Goal: Information Seeking & Learning: Find specific fact

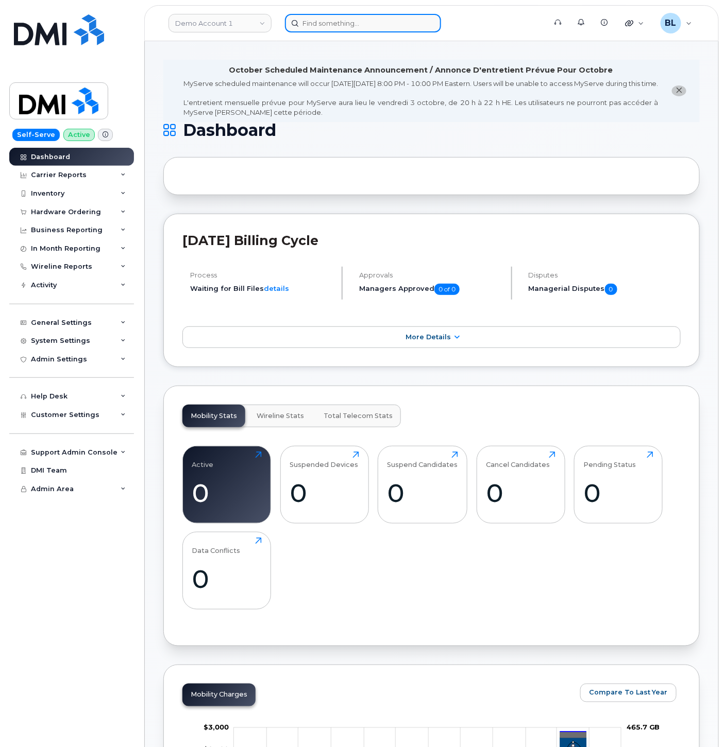
click at [381, 24] on input at bounding box center [363, 23] width 156 height 19
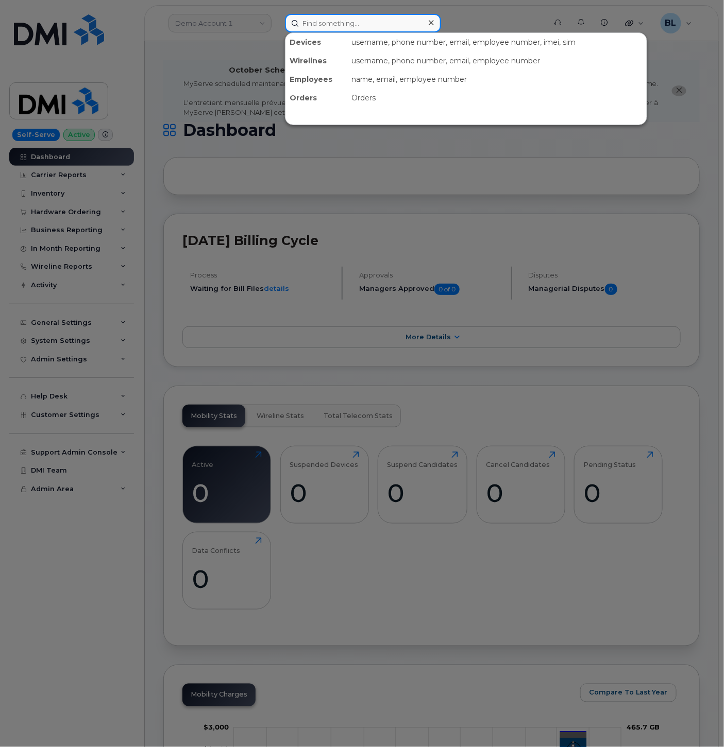
paste input "639-480-9066"
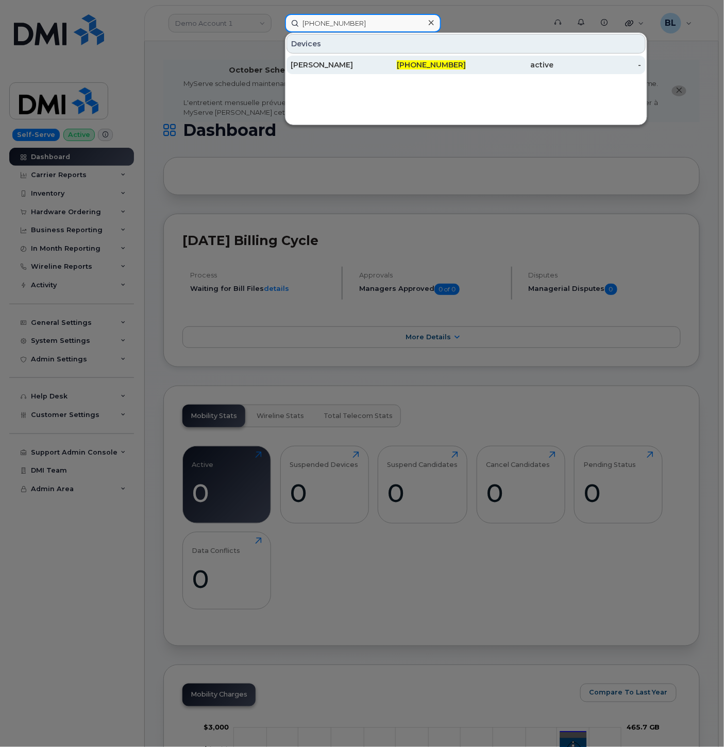
type input "639-480-9066"
click at [374, 71] on div "Athena Lavalee" at bounding box center [334, 65] width 88 height 19
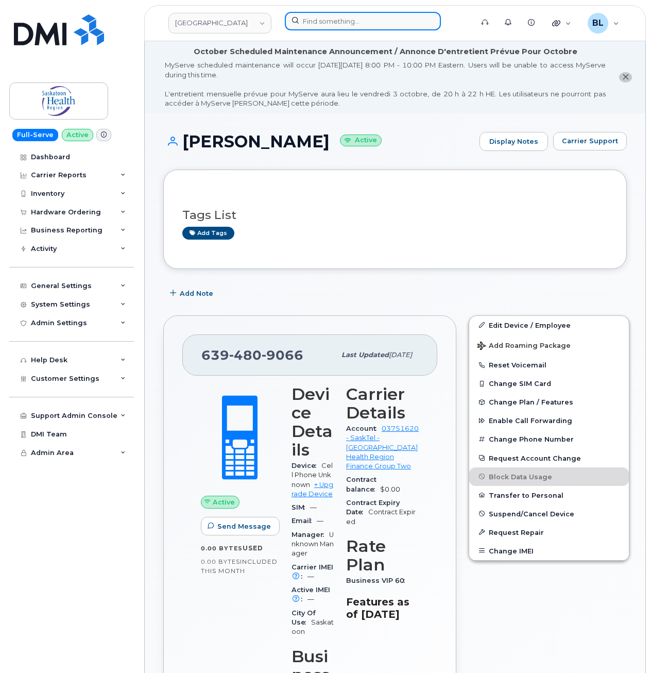
click at [351, 25] on input at bounding box center [363, 21] width 156 height 19
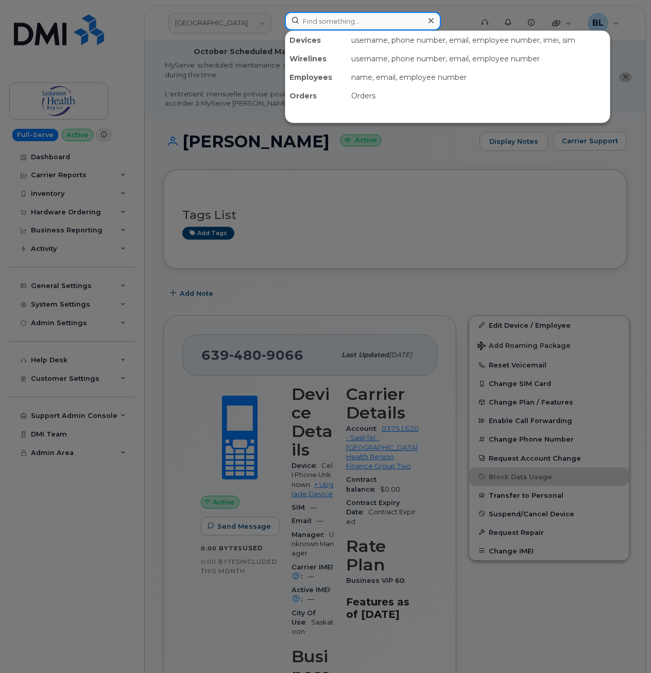
paste input "Amarah Paquin"
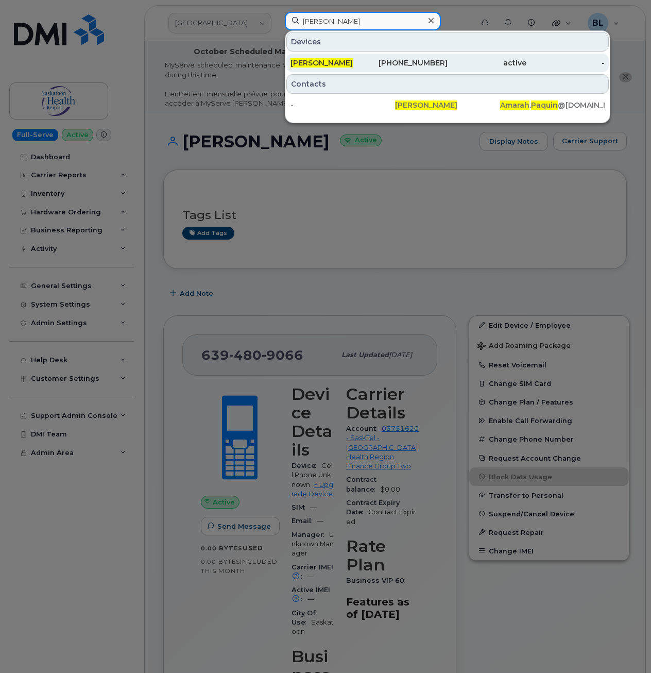
type input "[PERSON_NAME]"
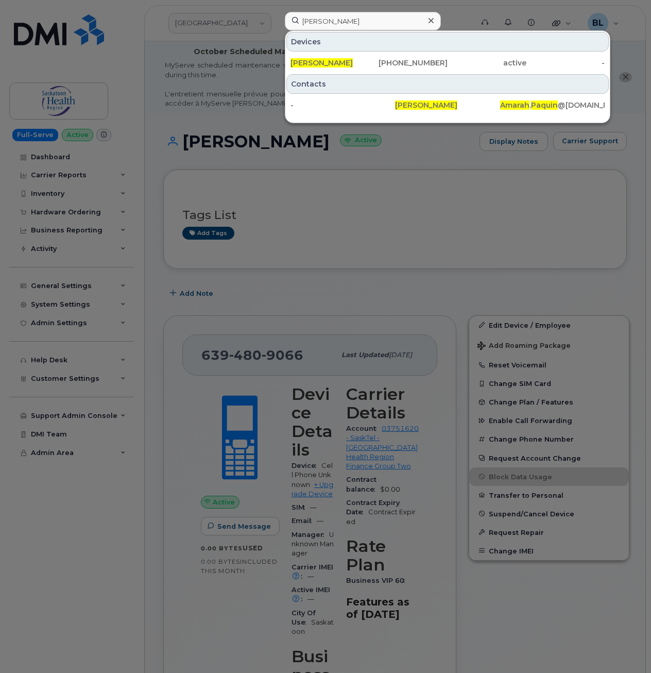
click at [454, 230] on div at bounding box center [325, 336] width 651 height 673
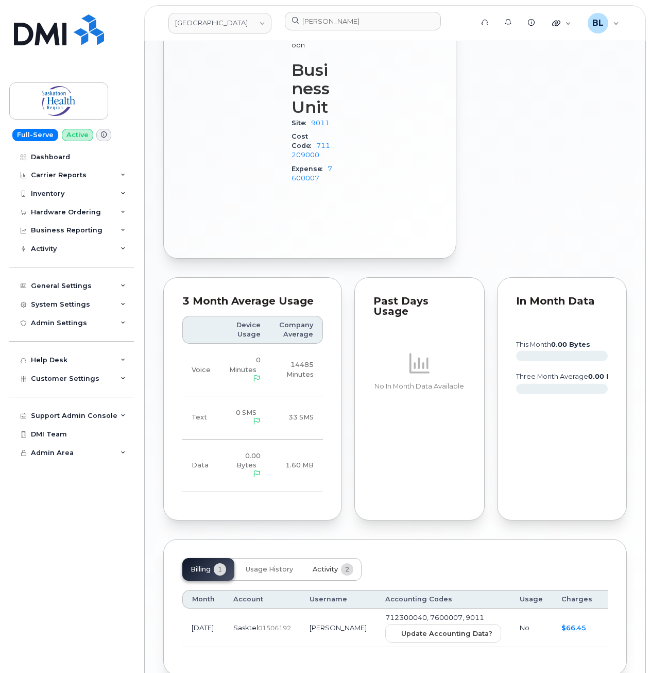
scroll to position [606, 0]
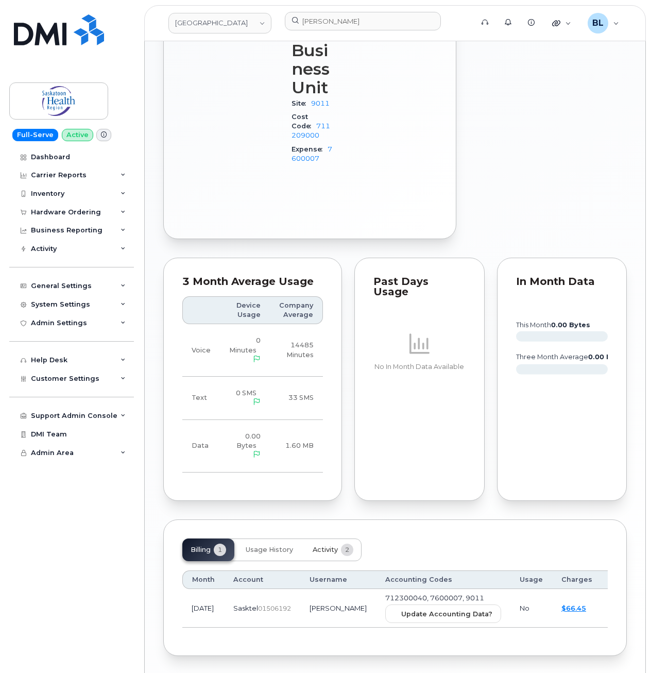
click at [332, 538] on button "Activity 2" at bounding box center [332, 549] width 57 height 23
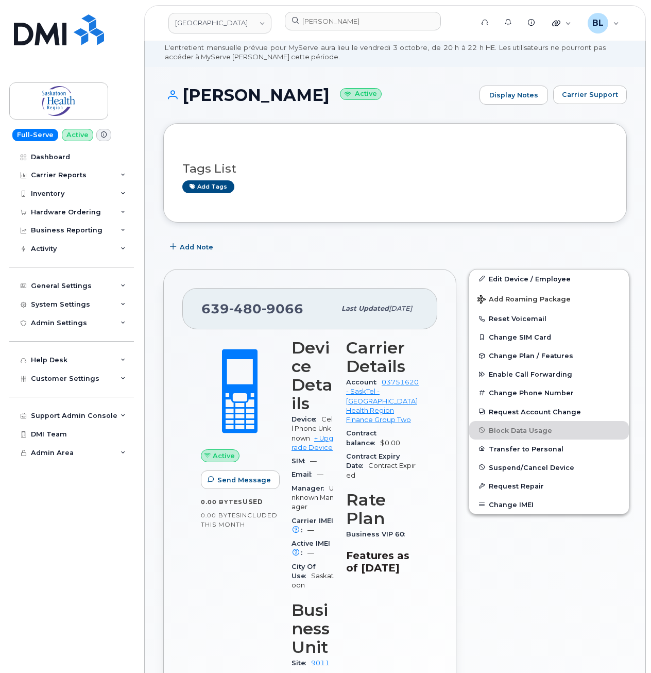
scroll to position [0, 0]
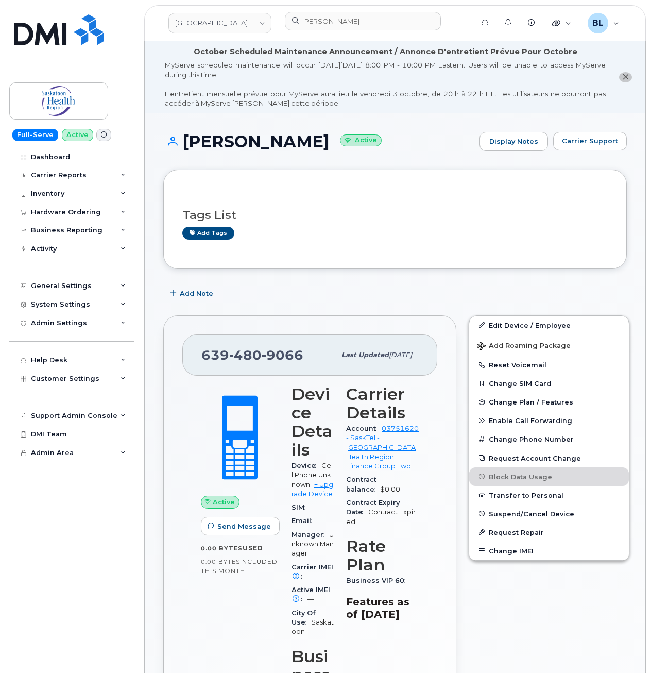
click at [256, 354] on span "480" at bounding box center [245, 354] width 32 height 15
copy span "639 480 9066"
drag, startPoint x: 180, startPoint y: 146, endPoint x: 317, endPoint y: 149, distance: 136.5
click at [317, 149] on h1 "Athena Lavalee Active" at bounding box center [318, 141] width 311 height 18
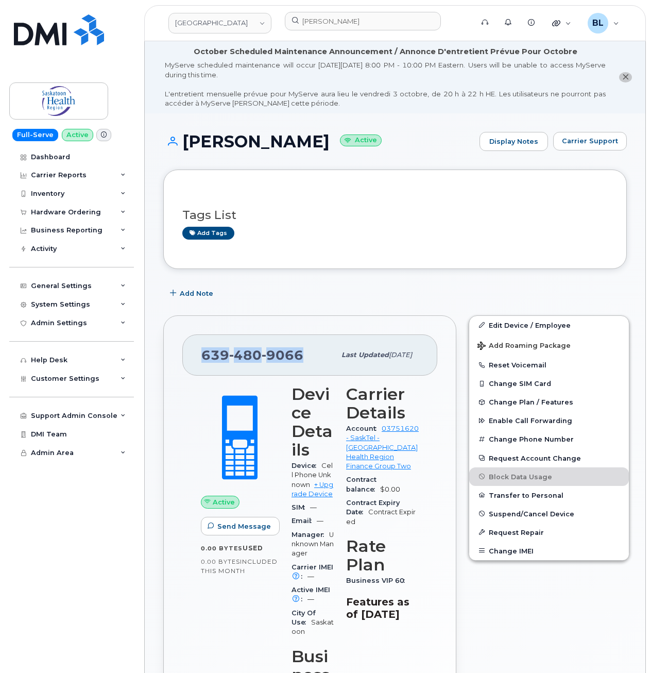
drag, startPoint x: 317, startPoint y: 148, endPoint x: 288, endPoint y: 141, distance: 29.9
copy h1 "Athena Lavalee"
click at [95, 378] on div "Customer Settings" at bounding box center [71, 378] width 125 height 19
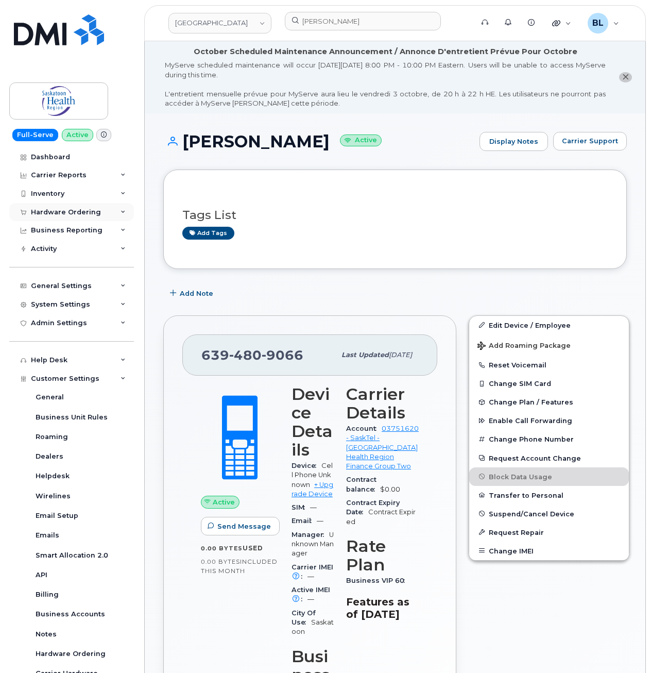
click at [105, 208] on div "Hardware Ordering" at bounding box center [71, 212] width 125 height 19
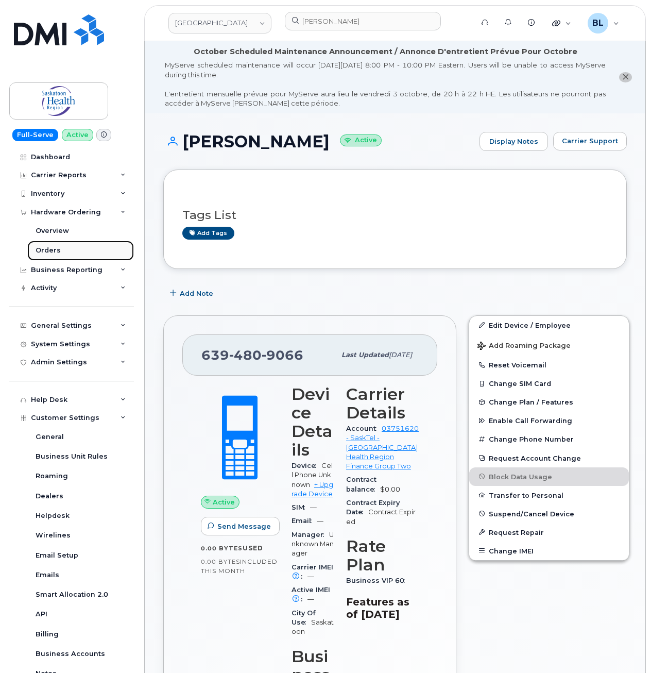
drag, startPoint x: 71, startPoint y: 248, endPoint x: 64, endPoint y: 245, distance: 7.4
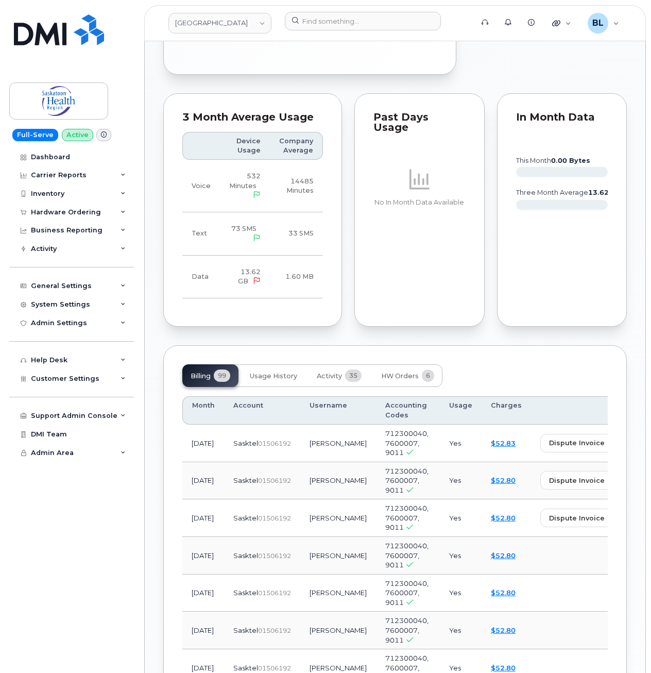
scroll to position [928, 0]
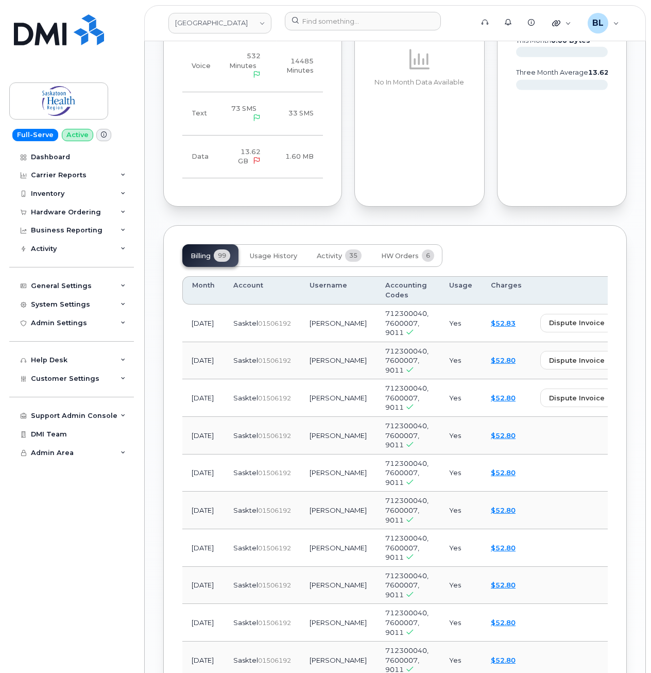
click at [484, 224] on div "Tags List Add tags Add Note [PHONE_NUMBER] Last updated [DATE] Active Send Mess…" at bounding box center [395, 268] width 464 height 2053
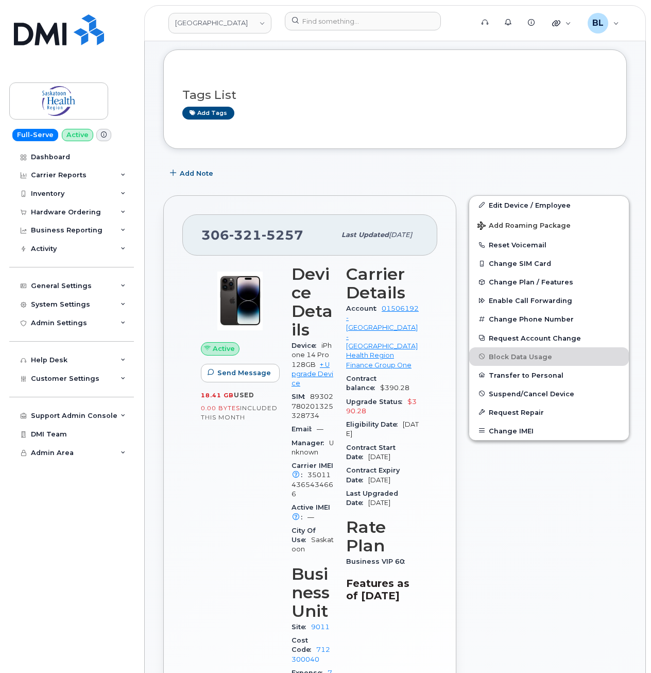
scroll to position [0, 0]
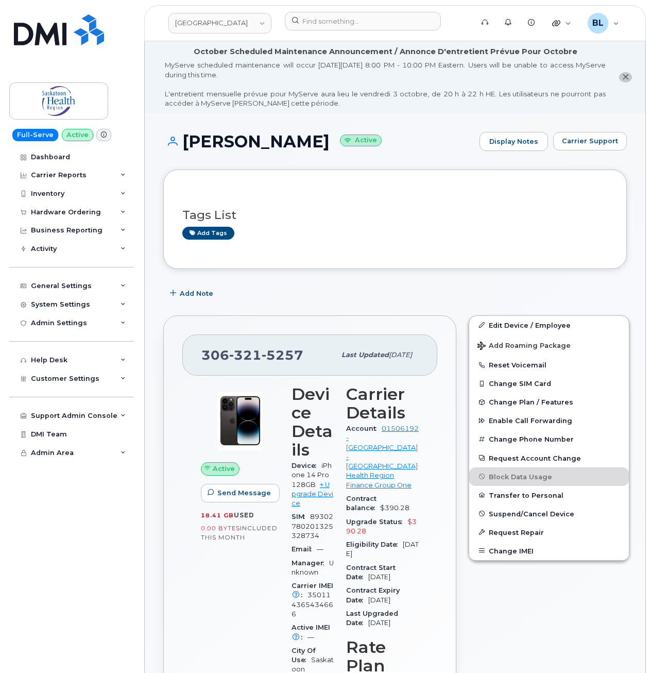
click at [425, 173] on div "Tags List Add tags" at bounding box center [395, 218] width 464 height 99
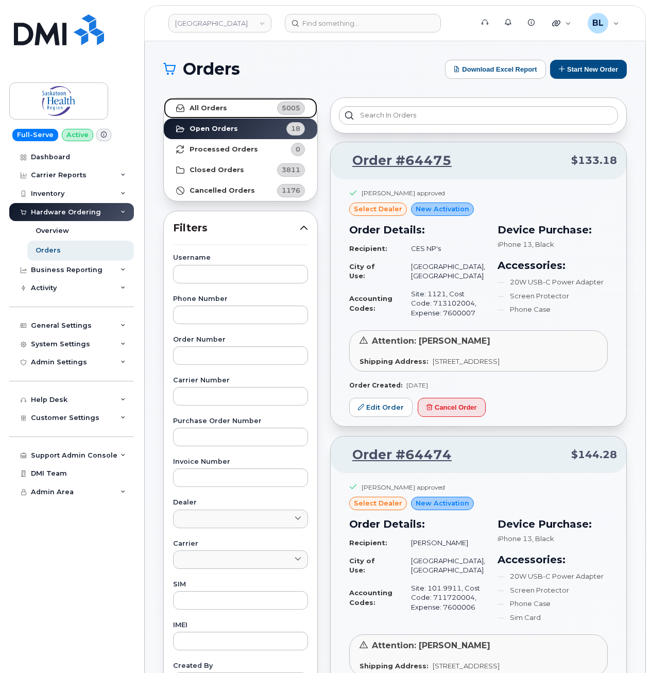
click at [261, 105] on link "All Orders 5005" at bounding box center [240, 108] width 153 height 21
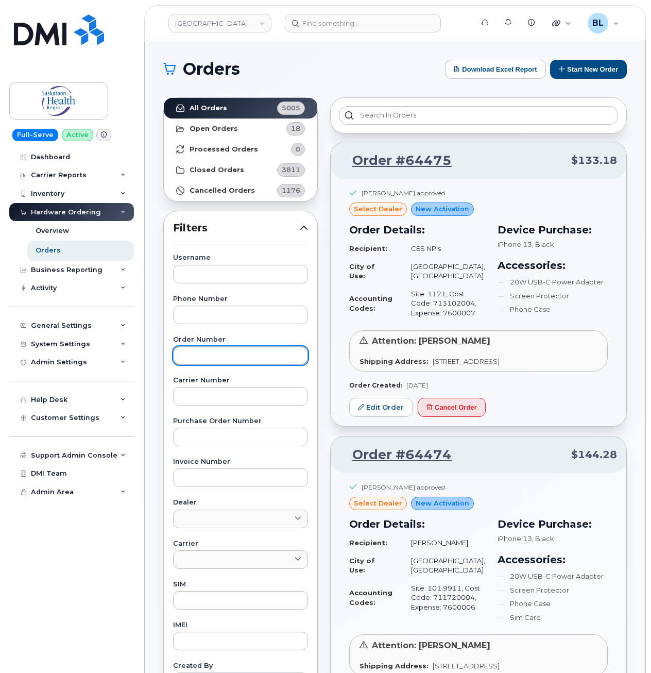
click at [212, 352] on input "text" at bounding box center [240, 355] width 135 height 19
drag, startPoint x: 212, startPoint y: 351, endPoint x: 219, endPoint y: 353, distance: 7.7
paste input "60220"
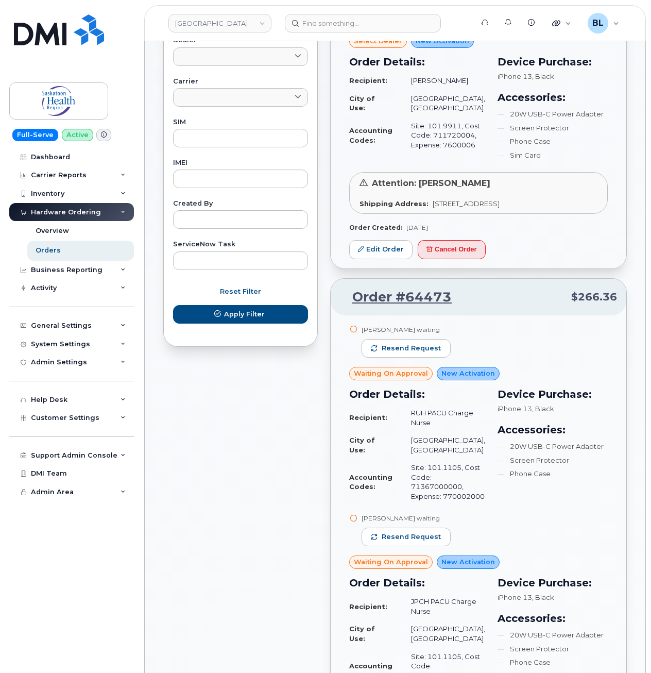
scroll to position [550, 0]
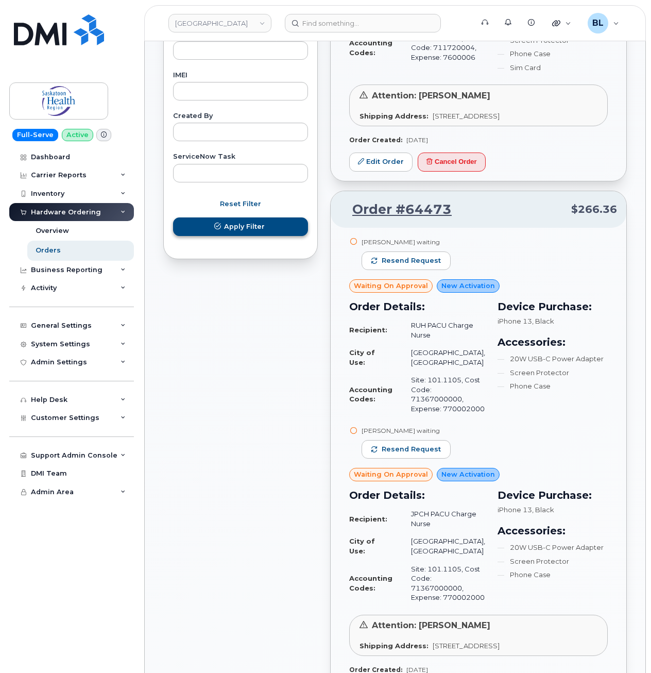
type input "60220"
click at [254, 228] on span "Apply Filter" at bounding box center [244, 226] width 41 height 10
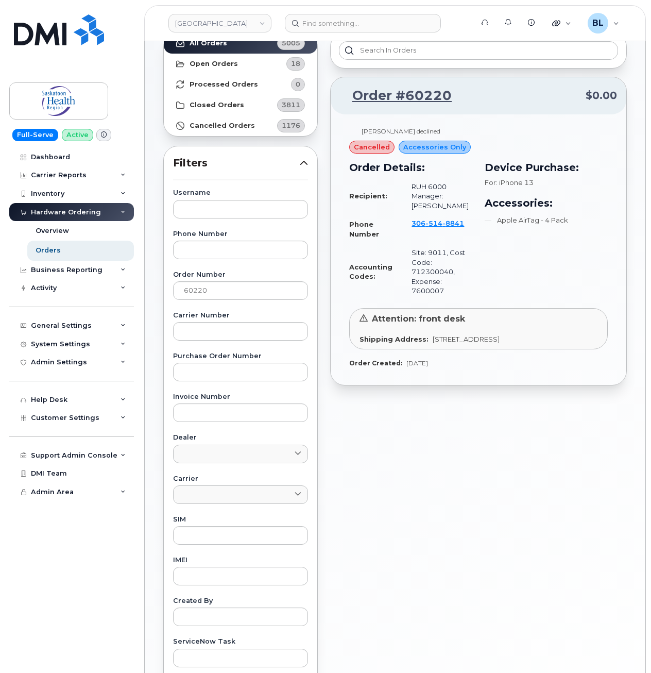
scroll to position [0, 0]
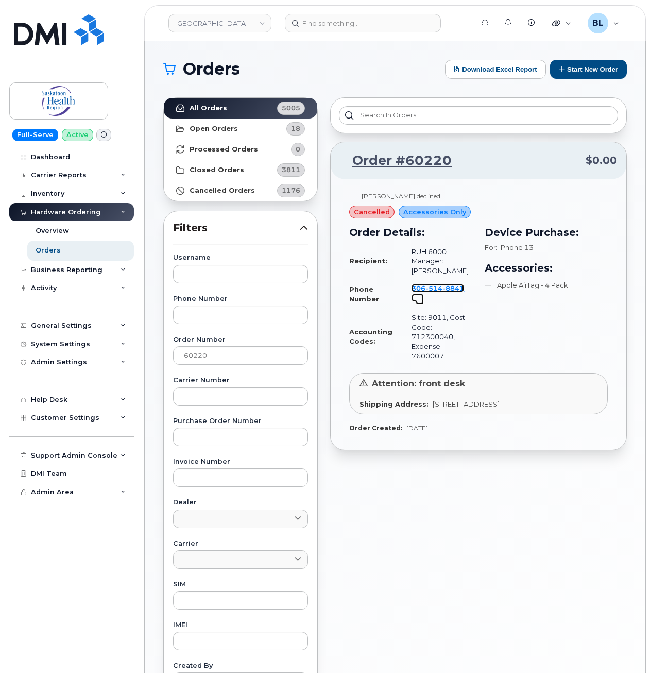
drag, startPoint x: 453, startPoint y: 287, endPoint x: 455, endPoint y: 282, distance: 5.5
drag, startPoint x: 461, startPoint y: 168, endPoint x: 406, endPoint y: 171, distance: 55.7
click at [406, 171] on div "Order #60220 $0.00" at bounding box center [479, 160] width 296 height 37
copy link "60220"
click at [490, 567] on div "Order #60220 $0.00 Amarah Paquin declined cancelled Accessories Only Order Deta…" at bounding box center [478, 453] width 309 height 724
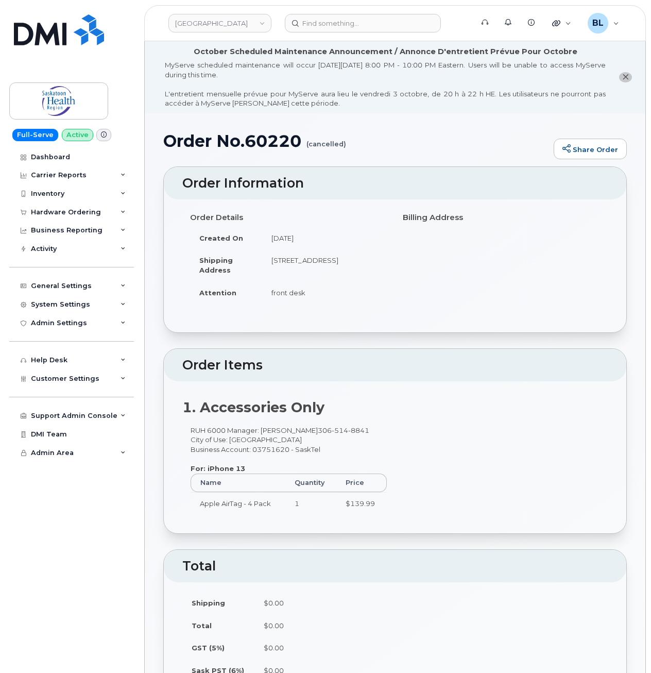
drag, startPoint x: 534, startPoint y: 170, endPoint x: 442, endPoint y: 117, distance: 106.4
click at [533, 170] on header "Order Information" at bounding box center [395, 183] width 463 height 33
click at [383, 23] on input at bounding box center [363, 23] width 156 height 19
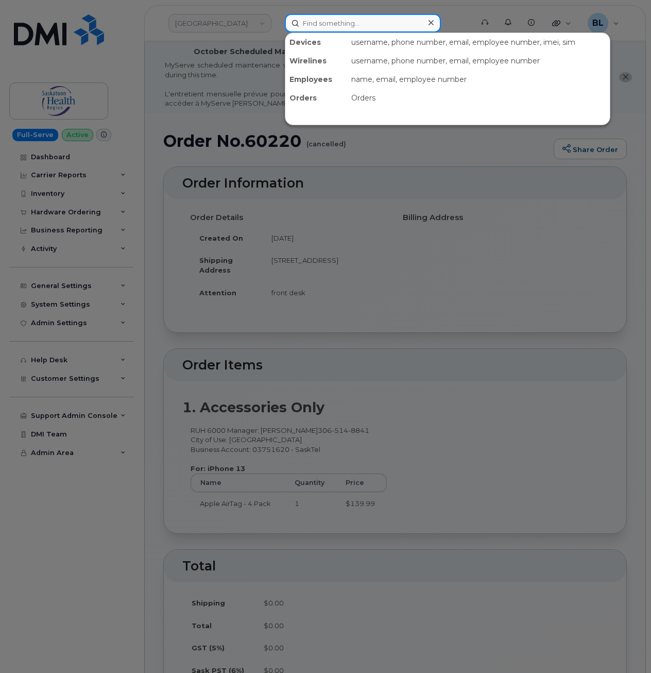
paste input "6028281281"
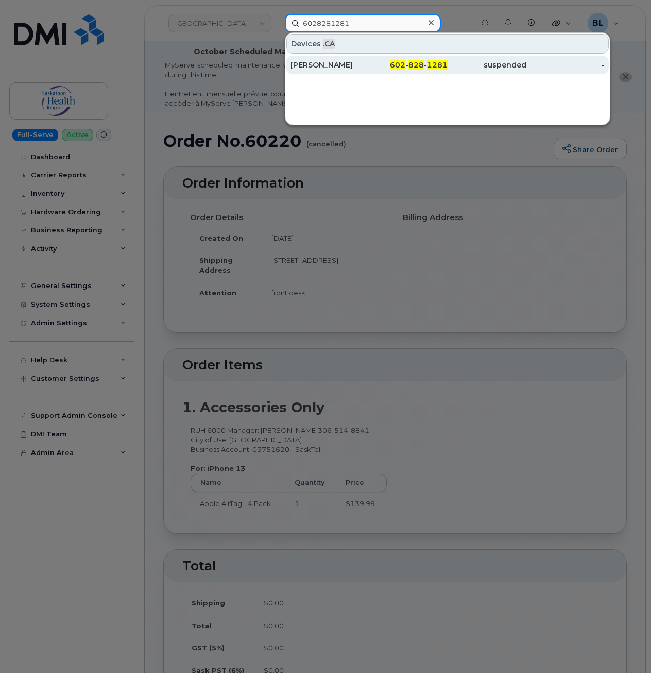
type input "6028281281"
click at [398, 64] on span "602" at bounding box center [397, 64] width 15 height 9
